Goal: Task Accomplishment & Management: Manage account settings

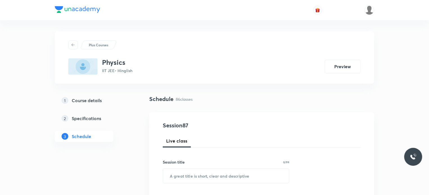
scroll to position [3991, 0]
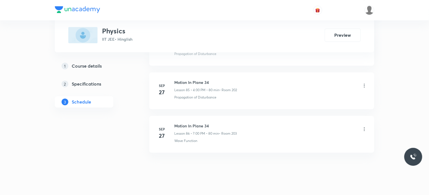
click at [177, 123] on h6 "Motion In Plane 34" at bounding box center [205, 126] width 62 height 6
copy h6 "Motion In Plane 34"
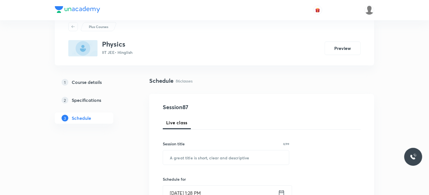
scroll to position [28, 0]
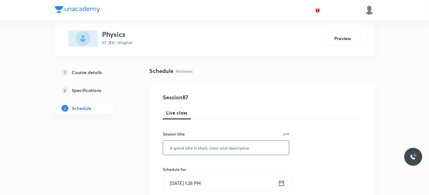
click at [198, 148] on input "text" at bounding box center [226, 148] width 126 height 14
paste input "Motion In Plane 34"
type input "Motion In Plane 35"
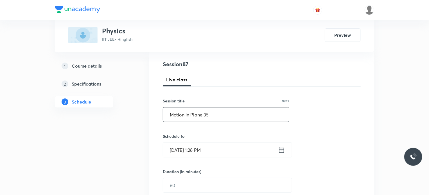
scroll to position [112, 0]
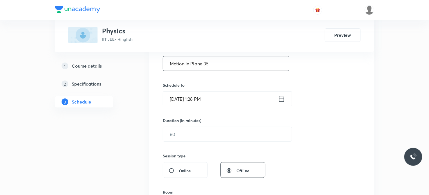
click at [200, 92] on input "Oct 4, 2025, 1:28 PM" at bounding box center [220, 99] width 115 height 14
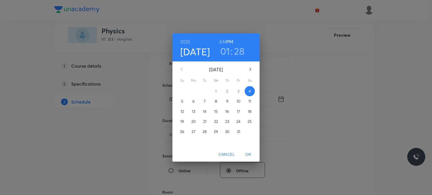
click at [224, 51] on h3 "01" at bounding box center [225, 51] width 10 height 12
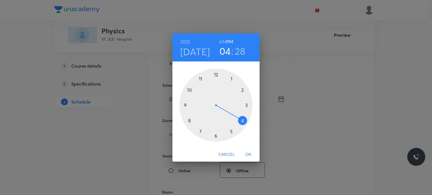
drag, startPoint x: 244, startPoint y: 110, endPoint x: 240, endPoint y: 121, distance: 11.9
click at [240, 121] on div at bounding box center [215, 105] width 73 height 73
drag, startPoint x: 211, startPoint y: 72, endPoint x: 215, endPoint y: 73, distance: 3.8
click at [215, 73] on div at bounding box center [215, 105] width 73 height 73
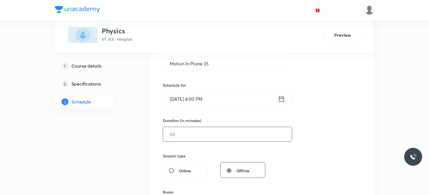
click at [200, 131] on input "text" at bounding box center [227, 134] width 129 height 14
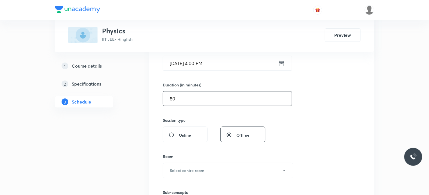
scroll to position [225, 0]
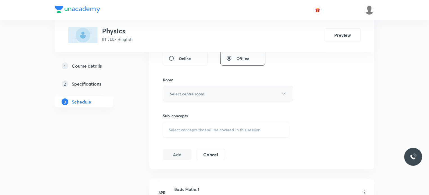
type input "80"
click at [197, 87] on button "Select centre room" at bounding box center [228, 93] width 130 height 15
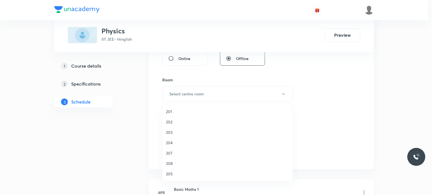
click at [197, 119] on span "202" at bounding box center [227, 122] width 123 height 6
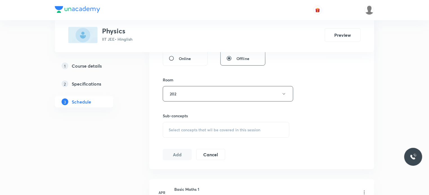
scroll to position [253, 0]
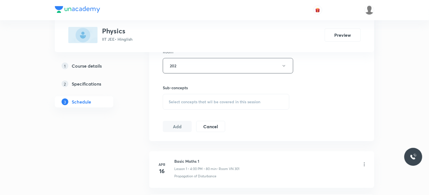
click at [211, 96] on div "Select concepts that wil be covered in this session" at bounding box center [226, 102] width 126 height 16
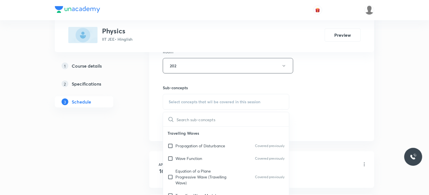
click at [214, 137] on p "Travelling Waves" at bounding box center [226, 133] width 126 height 13
click at [219, 150] on div "Propagation of Disturbance Covered previously" at bounding box center [226, 146] width 126 height 13
checkbox input "true"
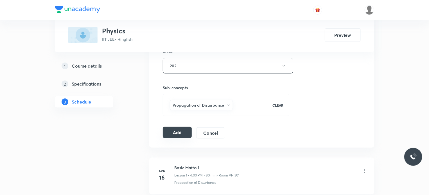
click at [179, 133] on button "Add" at bounding box center [177, 132] width 29 height 11
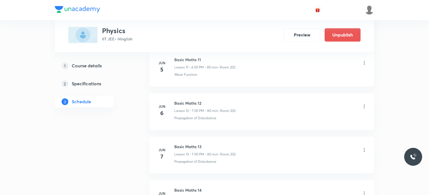
scroll to position [3777, 0]
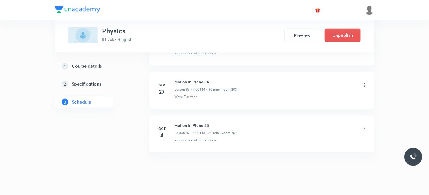
click at [195, 116] on li "Oct 4 Motion In Plane 35 Lesson 87 • 4:00 PM • 80 min • Room 202 Propagation of…" at bounding box center [261, 134] width 225 height 37
copy h6 "Motion In Plane 35"
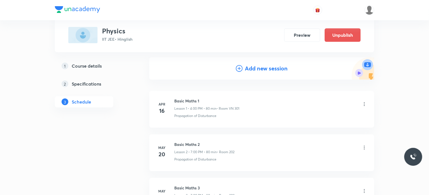
scroll to position [56, 0]
click at [251, 71] on h4 "Add new session" at bounding box center [266, 67] width 43 height 8
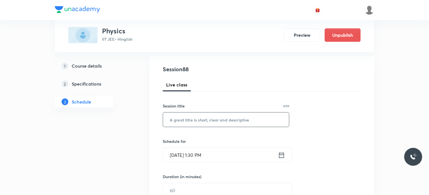
click at [202, 119] on input "text" at bounding box center [226, 120] width 126 height 14
paste input "Motion In Plane 35"
type input "Motion In Plane 36"
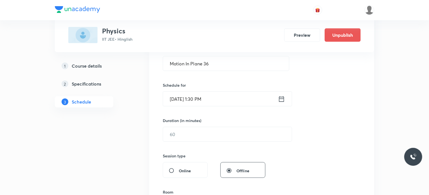
click at [198, 94] on input "Oct 4, 2025, 1:30 PM" at bounding box center [220, 99] width 115 height 14
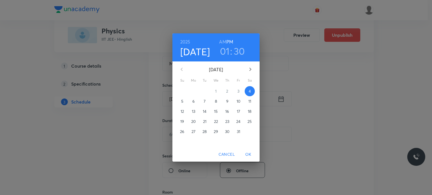
click at [228, 49] on h3 "01" at bounding box center [225, 51] width 10 height 12
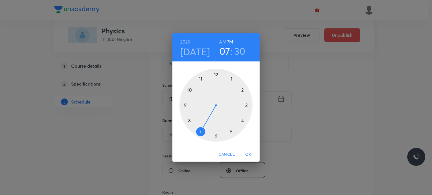
drag, startPoint x: 222, startPoint y: 109, endPoint x: 206, endPoint y: 123, distance: 21.1
click at [206, 123] on div at bounding box center [215, 105] width 73 height 73
click at [216, 73] on div at bounding box center [215, 105] width 73 height 73
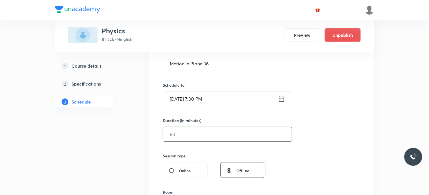
click at [185, 135] on input "text" at bounding box center [227, 134] width 129 height 14
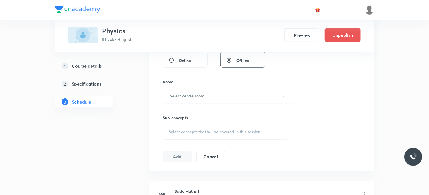
scroll to position [225, 0]
type input "80"
click at [207, 94] on button "Select centre room" at bounding box center [228, 93] width 130 height 15
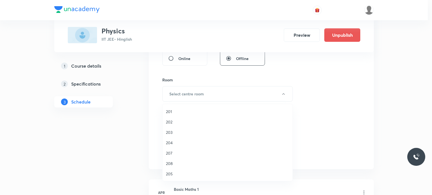
click at [206, 114] on li "201" at bounding box center [227, 112] width 130 height 10
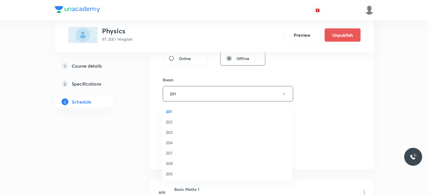
click at [214, 126] on li "202" at bounding box center [227, 122] width 130 height 10
click at [246, 139] on div "Session 88 Live class Session title 18/99 Motion In Plane 36 ​ Schedule for Oct…" at bounding box center [262, 29] width 198 height 264
click at [229, 128] on span "Select concepts that wil be covered in this session" at bounding box center [215, 130] width 92 height 4
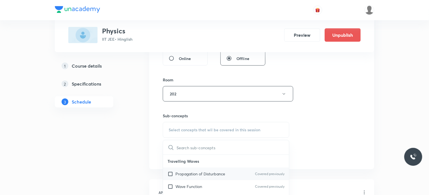
click at [216, 177] on div "Propagation of Disturbance Covered previously" at bounding box center [226, 174] width 126 height 13
click at [363, 139] on div "Session 88 Live class Session title 18/99 Motion In Plane 36 ​ Schedule for Oct…" at bounding box center [261, 29] width 225 height 282
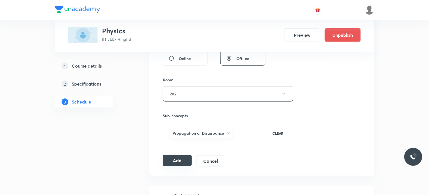
click at [179, 155] on button "Add" at bounding box center [177, 160] width 29 height 11
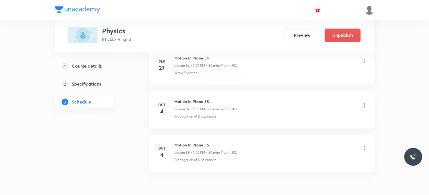
scroll to position [3821, 0]
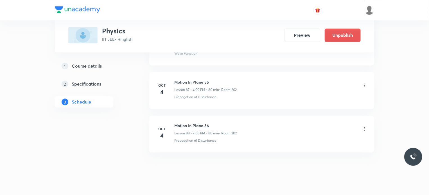
click at [239, 116] on li "Oct 4 Motion In Plane 36 Lesson 88 • 7:00 PM • 80 min • Room 202 Propagation of…" at bounding box center [261, 134] width 225 height 37
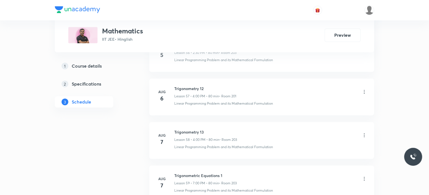
scroll to position [4462, 0]
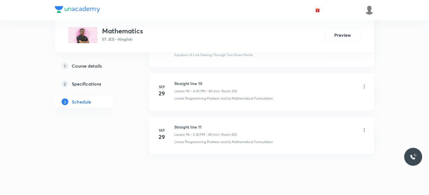
click at [186, 124] on h6 "Straight line 11" at bounding box center [205, 127] width 62 height 6
copy h6 "Straight line 11"
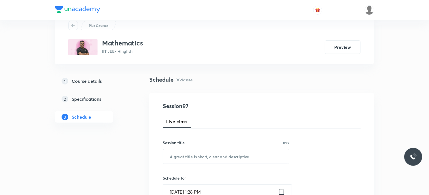
scroll to position [28, 0]
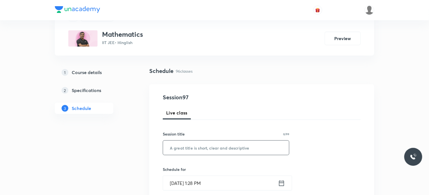
click at [236, 152] on input "text" at bounding box center [226, 148] width 126 height 14
paste input "Straight line 11"
type input "Straight line 12"
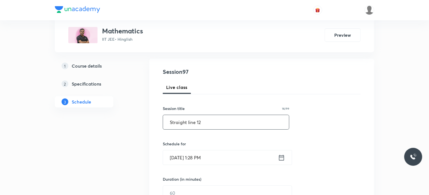
scroll to position [112, 0]
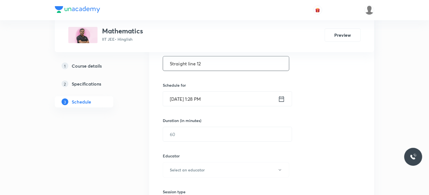
click at [239, 96] on input "Oct 4, 2025, 1:28 PM" at bounding box center [220, 99] width 115 height 14
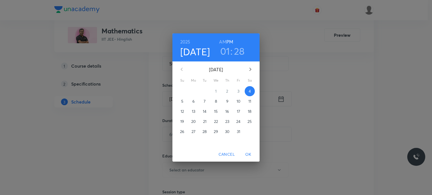
click at [225, 48] on h3 "01" at bounding box center [225, 51] width 10 height 12
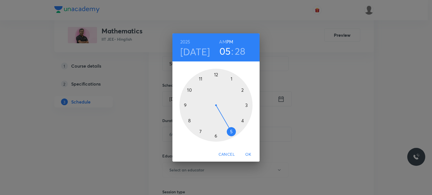
drag, startPoint x: 239, startPoint y: 103, endPoint x: 232, endPoint y: 125, distance: 23.0
click at [232, 125] on div at bounding box center [215, 105] width 73 height 73
drag, startPoint x: 231, startPoint y: 109, endPoint x: 215, endPoint y: 128, distance: 24.9
click at [215, 128] on div at bounding box center [215, 105] width 73 height 73
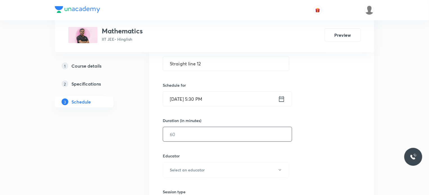
click at [177, 134] on input "text" at bounding box center [227, 134] width 129 height 14
type input "7"
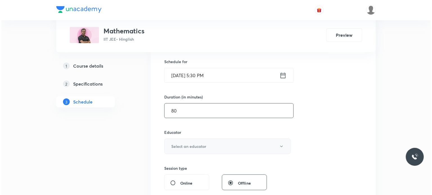
scroll to position [169, 0]
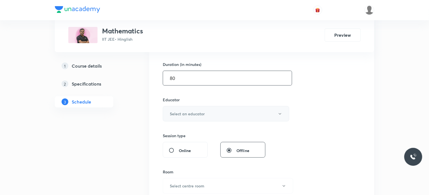
type input "80"
click at [184, 110] on button "Select an educator" at bounding box center [226, 113] width 126 height 15
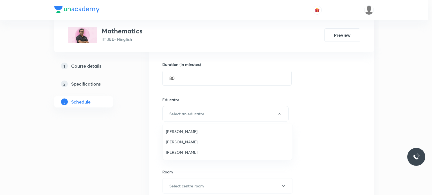
click at [192, 133] on span "Anil Shukla" at bounding box center [227, 132] width 123 height 6
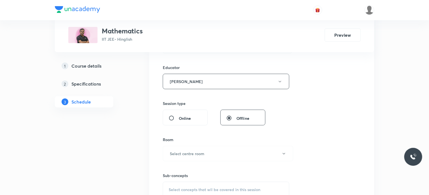
scroll to position [225, 0]
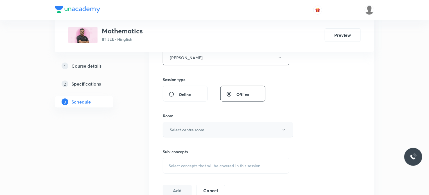
click at [191, 136] on button "Select centre room" at bounding box center [228, 129] width 130 height 15
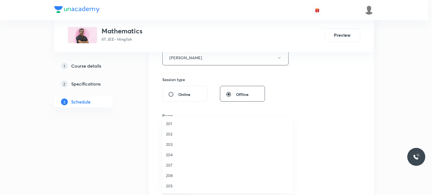
click at [191, 138] on li "202" at bounding box center [227, 134] width 130 height 10
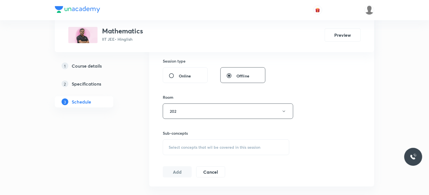
scroll to position [253, 0]
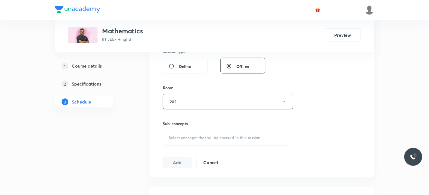
click at [196, 139] on span "Select concepts that wil be covered in this session" at bounding box center [215, 138] width 92 height 4
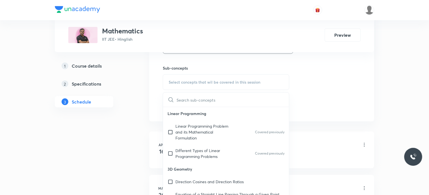
scroll to position [309, 0]
click at [216, 147] on p "Different Types of Linear Programming Problems" at bounding box center [203, 153] width 57 height 12
checkbox input "true"
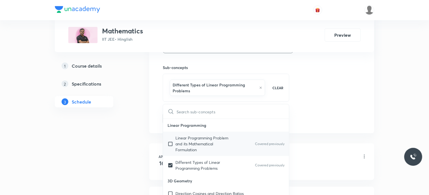
click at [216, 135] on p "Linear Programming Problem and its Mathematical Formulation" at bounding box center [203, 144] width 57 height 18
checkbox input "true"
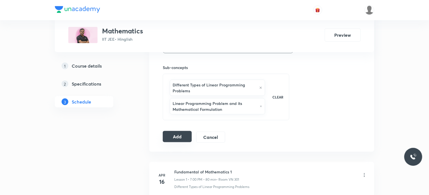
click at [184, 137] on button "Add" at bounding box center [177, 136] width 29 height 11
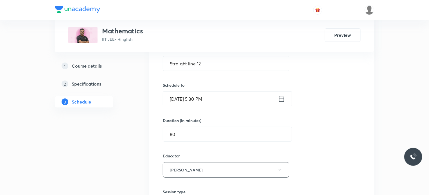
scroll to position [4493, 0]
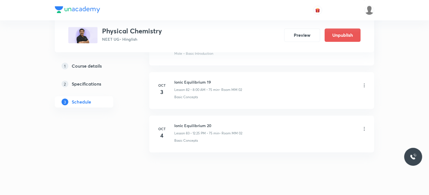
scroll to position [3860, 0]
click at [179, 124] on h6 "Ionic Equilibrium 20" at bounding box center [208, 127] width 68 height 6
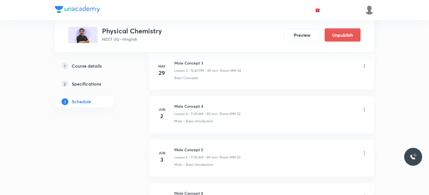
scroll to position [2992, 0]
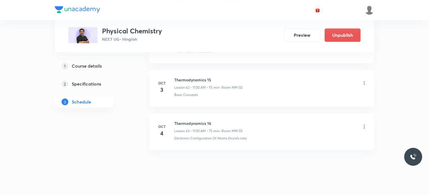
click at [197, 121] on h6 "Thermodynamics 16" at bounding box center [208, 124] width 68 height 6
drag, startPoint x: 197, startPoint y: 114, endPoint x: 193, endPoint y: 115, distance: 4.1
click at [193, 121] on h6 "Thermodynamics 16" at bounding box center [208, 124] width 68 height 6
copy h6 "Thermodynamics"
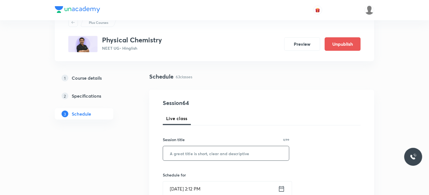
scroll to position [56, 0]
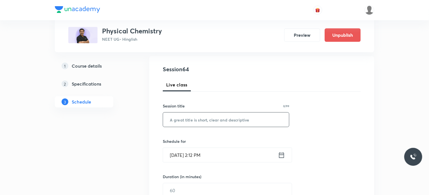
click at [220, 119] on input "text" at bounding box center [226, 120] width 126 height 14
paste input "Thermodynamics"
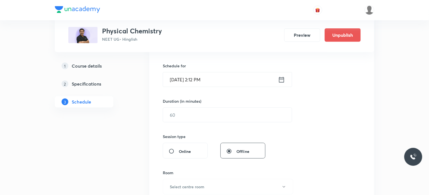
scroll to position [141, 0]
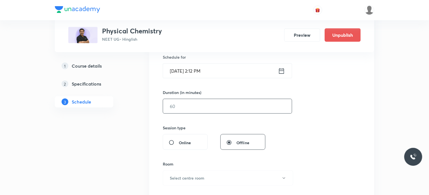
type input "Thermodynamics (Extra Class)"
click at [190, 107] on input "text" at bounding box center [227, 106] width 129 height 14
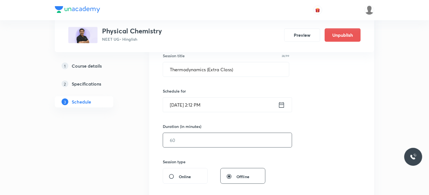
scroll to position [99, 0]
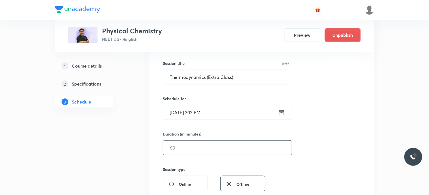
click at [217, 115] on input "[DATE] 2:12 PM" at bounding box center [220, 112] width 115 height 14
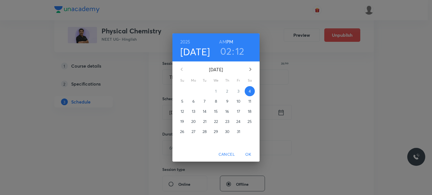
click at [182, 102] on p "5" at bounding box center [182, 102] width 2 height 6
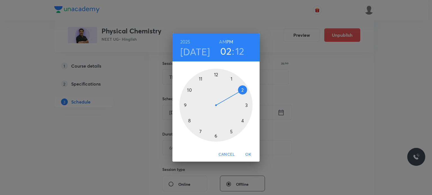
click at [231, 79] on div at bounding box center [215, 105] width 73 height 73
drag, startPoint x: 241, startPoint y: 135, endPoint x: 216, endPoint y: 79, distance: 61.7
click at [216, 79] on div at bounding box center [215, 105] width 73 height 73
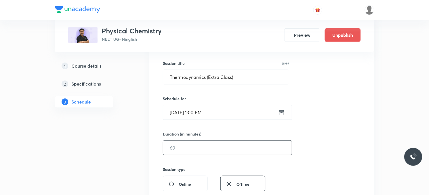
click at [200, 143] on input "text" at bounding box center [227, 148] width 129 height 14
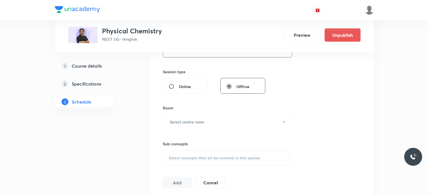
scroll to position [234, 0]
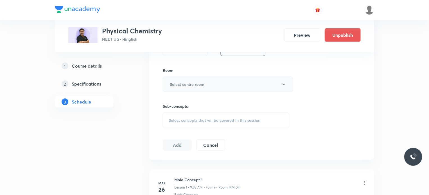
type input "85"
click at [164, 81] on button "Select centre room" at bounding box center [228, 84] width 130 height 15
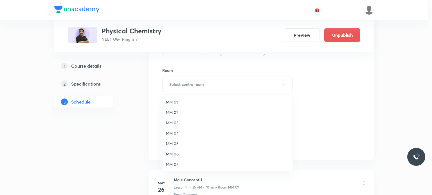
click at [187, 107] on li "MM 02" at bounding box center [227, 112] width 130 height 10
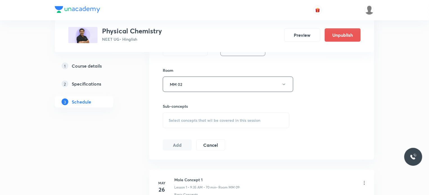
click at [192, 123] on div "Select concepts that wil be covered in this session" at bounding box center [226, 121] width 126 height 16
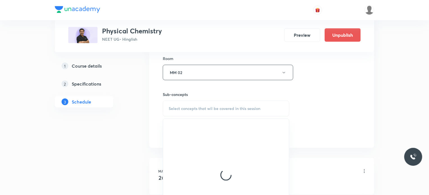
scroll to position [247, 0]
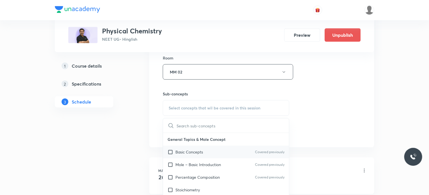
click at [209, 153] on div "Basic Concepts Covered previously" at bounding box center [226, 152] width 126 height 13
checkbox input "true"
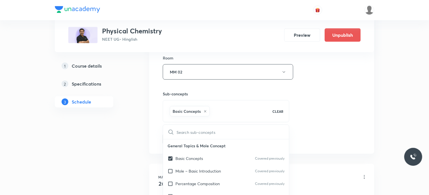
click at [319, 143] on div "Session 64 Live class Session title 28/99 Thermodynamics (Extra Class) ​ Schedu…" at bounding box center [262, 10] width 198 height 270
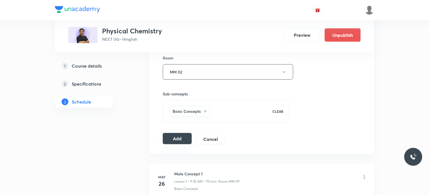
click at [180, 137] on button "Add" at bounding box center [177, 138] width 29 height 11
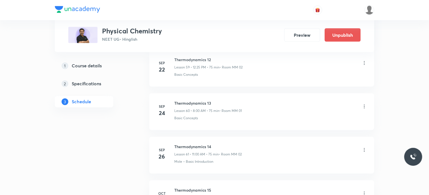
scroll to position [2778, 0]
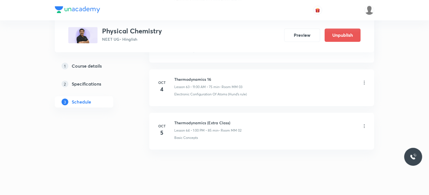
click at [189, 120] on h6 "Thermodynamics (Extra Class)" at bounding box center [207, 123] width 67 height 6
copy h6 "Thermodynamics (Extra Class)"
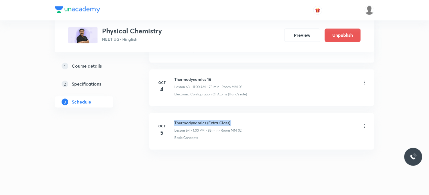
scroll to position [0, 0]
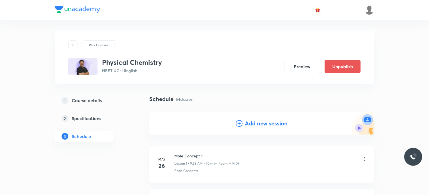
click at [286, 123] on h4 "Add new session" at bounding box center [266, 123] width 43 height 8
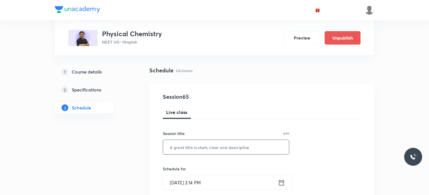
scroll to position [29, 0]
click at [192, 150] on input "text" at bounding box center [226, 147] width 126 height 14
paste input "Thermodynamics (Extra Class)"
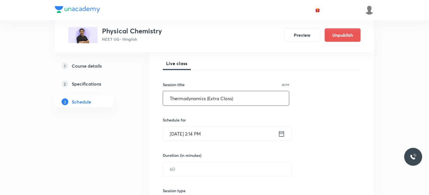
type input "Thermodynamics (Extra Class)"
click at [212, 143] on div "Session 65 Live class Session title 28/99 Thermodynamics (Extra Class) ​ Schedu…" at bounding box center [262, 176] width 198 height 264
click at [217, 132] on input "[DATE] 2:14 PM" at bounding box center [220, 134] width 115 height 14
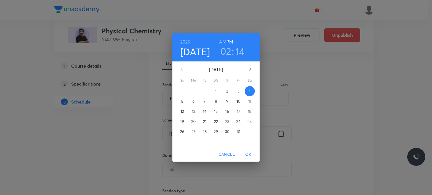
click at [235, 60] on div "[DATE] 02 : 14 AM PM" at bounding box center [215, 47] width 87 height 28
click at [182, 98] on button "5" at bounding box center [182, 101] width 10 height 10
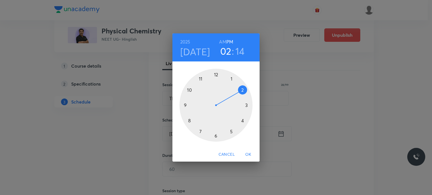
click at [241, 51] on h3 "14" at bounding box center [239, 51] width 9 height 12
drag, startPoint x: 219, startPoint y: 123, endPoint x: 200, endPoint y: 135, distance: 21.7
click at [200, 135] on div at bounding box center [215, 105] width 73 height 73
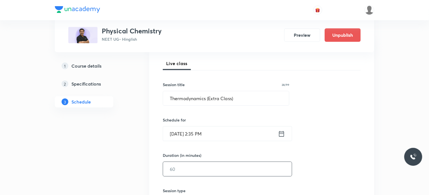
click at [182, 166] on input "text" at bounding box center [227, 169] width 129 height 14
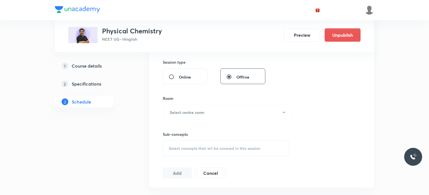
scroll to position [201, 0]
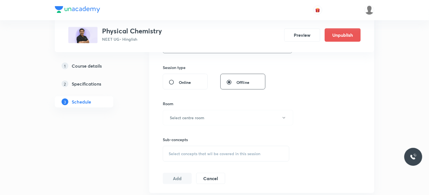
type input "85"
click at [195, 126] on div "Sub-concepts Select concepts that wil be covered in this session" at bounding box center [226, 144] width 126 height 36
click at [184, 119] on h6 "Select centre room" at bounding box center [187, 118] width 35 height 6
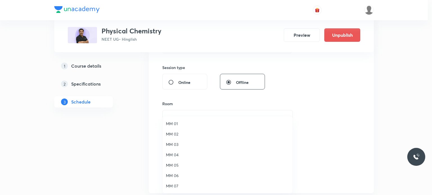
click at [190, 130] on li "MM 02" at bounding box center [227, 134] width 130 height 10
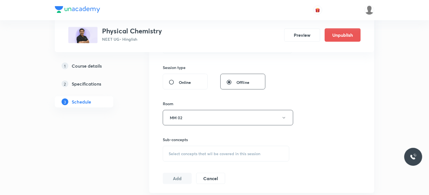
click at [196, 146] on div "Select concepts that wil be covered in this session" at bounding box center [226, 154] width 126 height 16
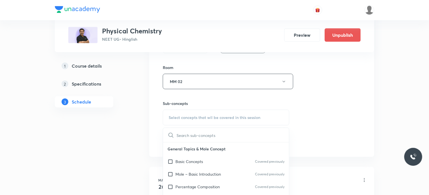
scroll to position [241, 0]
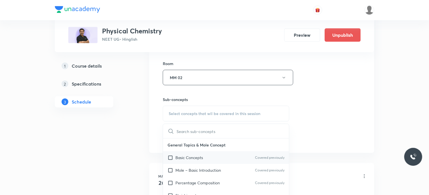
click at [223, 158] on div "Basic Concepts Covered previously" at bounding box center [226, 157] width 126 height 13
checkbox input "true"
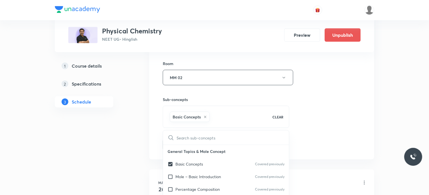
click at [331, 136] on div "Session 65 Live class Session title 28/99 Thermodynamics (Extra Class) ​ Schedu…" at bounding box center [262, 15] width 198 height 270
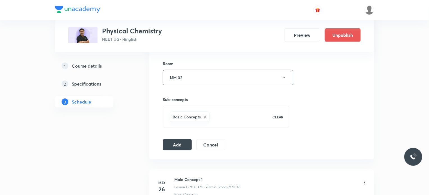
click at [187, 137] on div "Session 65 Live class Session title 28/99 Thermodynamics (Extra Class) ​ Schedu…" at bounding box center [262, 15] width 198 height 270
click at [189, 140] on button "Add" at bounding box center [177, 144] width 29 height 11
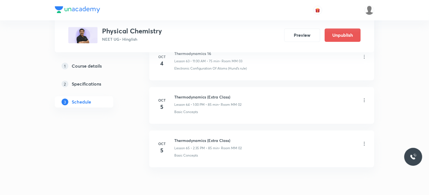
scroll to position [2818, 0]
